Goal: Transaction & Acquisition: Purchase product/service

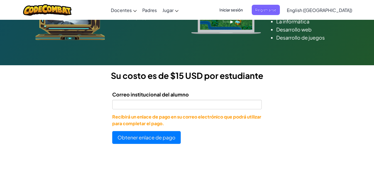
scroll to position [111, 0]
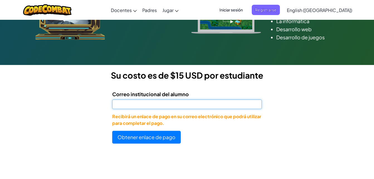
click at [145, 106] on input "Correo institucional del alumno" at bounding box center [187, 103] width 150 height 9
type input "[EMAIL_ADDRESS][DOMAIN_NAME]"
click at [117, 106] on input "[EMAIL_ADDRESS][DOMAIN_NAME]" at bounding box center [187, 103] width 150 height 9
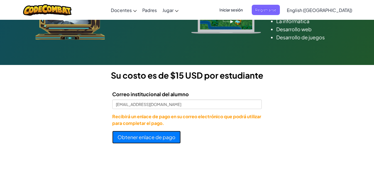
click at [119, 140] on button "Obtener enlace de pago" at bounding box center [146, 137] width 69 height 13
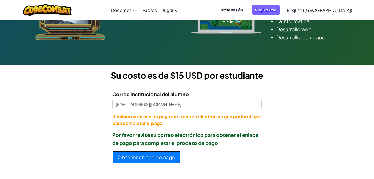
click at [173, 159] on button "Obtener enlace de pago" at bounding box center [146, 157] width 69 height 13
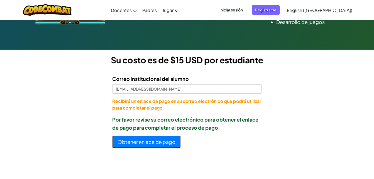
scroll to position [139, 0]
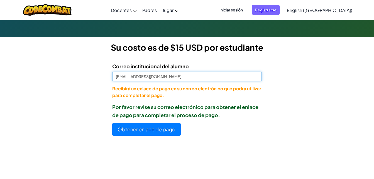
click at [118, 79] on input "[EMAIL_ADDRESS][DOMAIN_NAME]" at bounding box center [187, 76] width 150 height 9
type input "[EMAIL_ADDRESS][DOMAIN_NAME]"
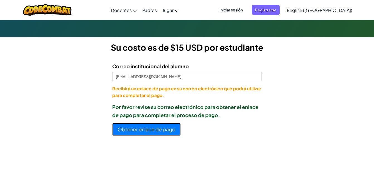
click at [155, 130] on button "Obtener enlace de pago" at bounding box center [146, 129] width 69 height 13
